Goal: Transaction & Acquisition: Download file/media

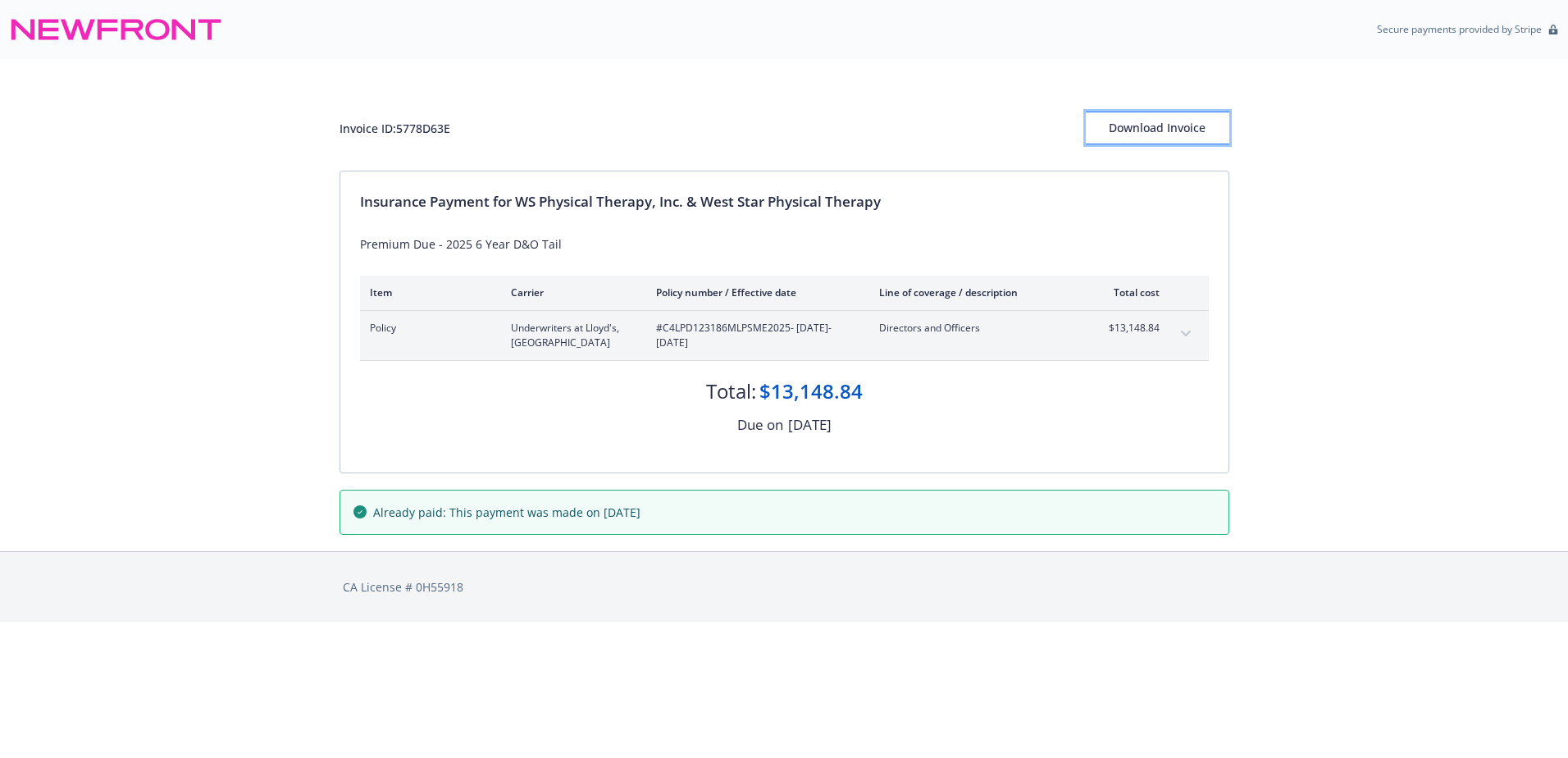
click at [1168, 135] on div "Download Invoice" at bounding box center [1157, 128] width 144 height 31
click at [1181, 129] on div "Download Invoice" at bounding box center [1157, 128] width 144 height 31
click at [1122, 130] on div "Download Invoice" at bounding box center [1157, 128] width 144 height 31
drag, startPoint x: 221, startPoint y: 362, endPoint x: 286, endPoint y: 22, distance: 346.2
click at [219, 362] on div "Invoice ID: 84836E1E Download Invoice Insurance Payment for Advanced Physician …" at bounding box center [784, 304] width 1568 height 492
